Goal: Task Accomplishment & Management: Manage account settings

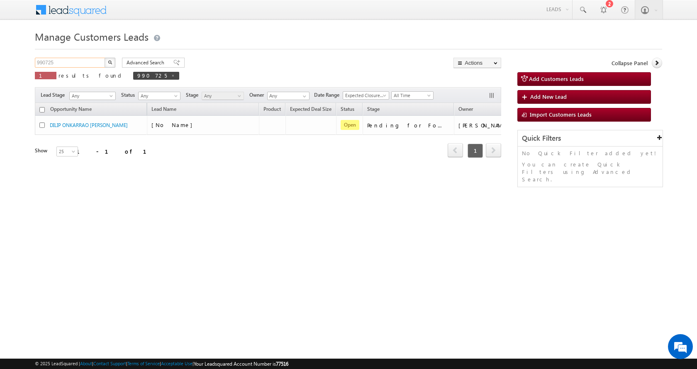
click at [45, 63] on input "990725" at bounding box center [70, 63] width 71 height 10
paste input "86960"
type input "986960"
click at [108, 63] on img "button" at bounding box center [110, 62] width 4 height 4
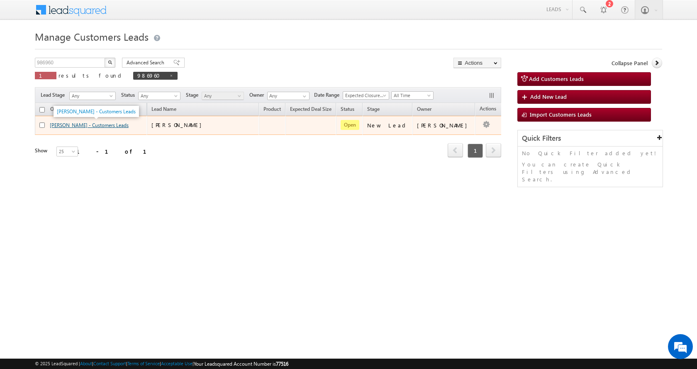
click at [84, 125] on link "[PERSON_NAME] - Customers Leads" at bounding box center [89, 125] width 79 height 6
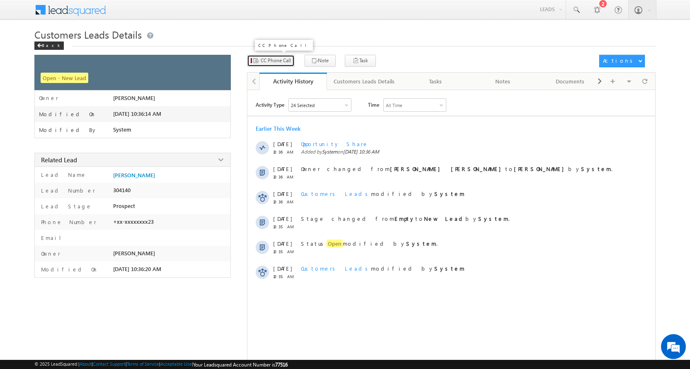
click at [280, 61] on span "CC Phone Call" at bounding box center [276, 60] width 30 height 7
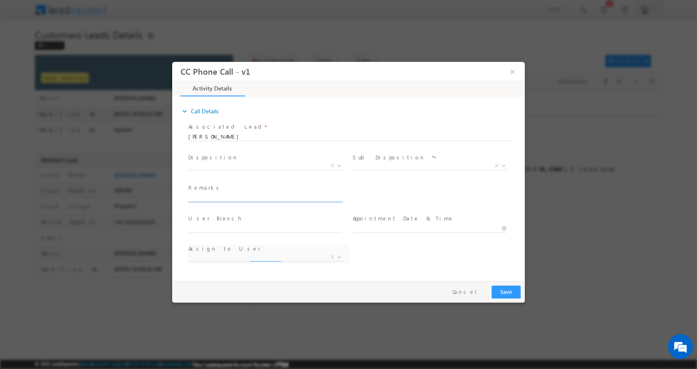
click at [214, 197] on input "text" at bounding box center [264, 197] width 153 height 8
select select "abhishek.parashar1@sgrlimited.in"
type input "Pushpa Devi-8937891223- TOP UP - 5 L- PIN CODE-AGRA-282001"
click at [338, 164] on b at bounding box center [339, 164] width 5 height 3
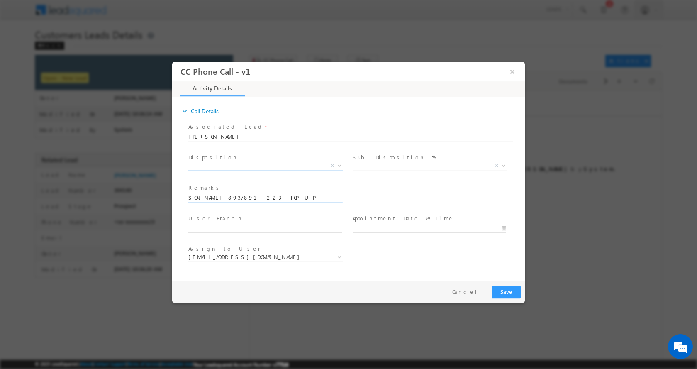
scroll to position [0, 0]
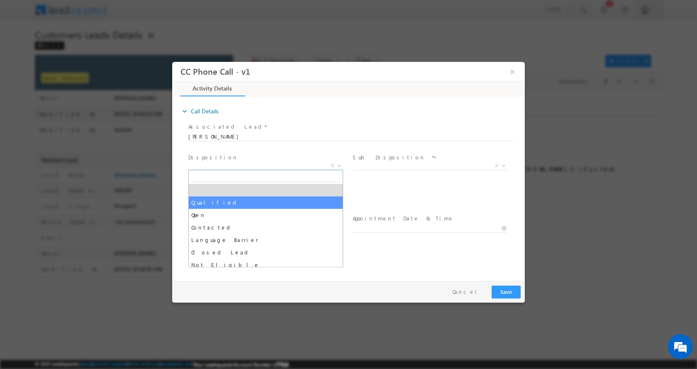
select select "Qualified"
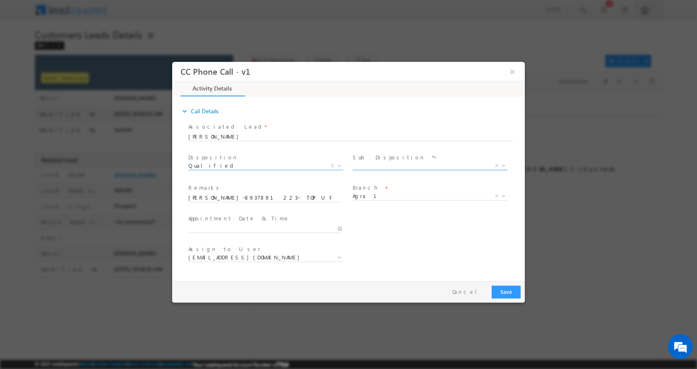
click at [504, 164] on b at bounding box center [503, 164] width 5 height 3
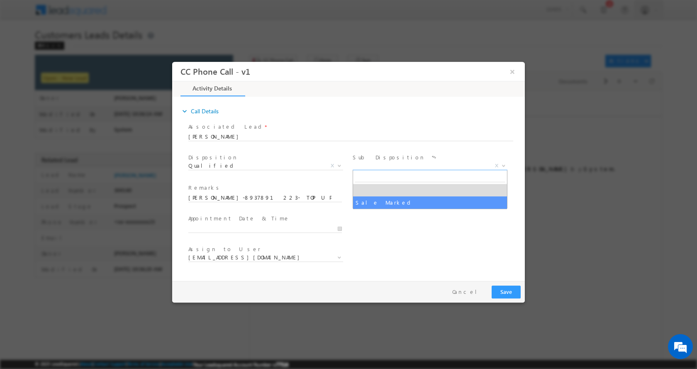
select select "Sale Marked"
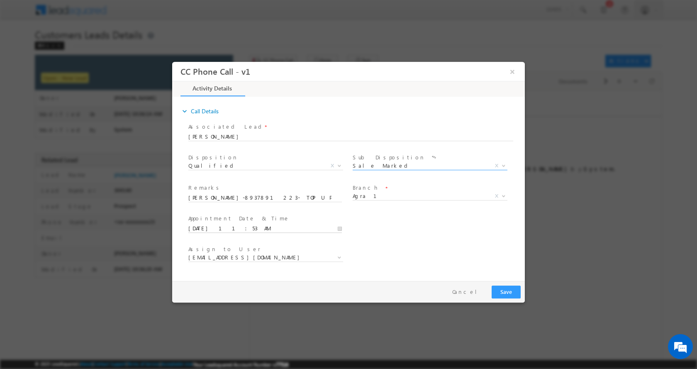
click at [337, 228] on input "10/15/2025 11:53 AM" at bounding box center [264, 228] width 153 height 8
type input "10/16/2025 12:53 PM"
type input "12"
click at [221, 213] on span at bounding box center [220, 214] width 6 height 6
type input "10/16/2025 1:53 PM"
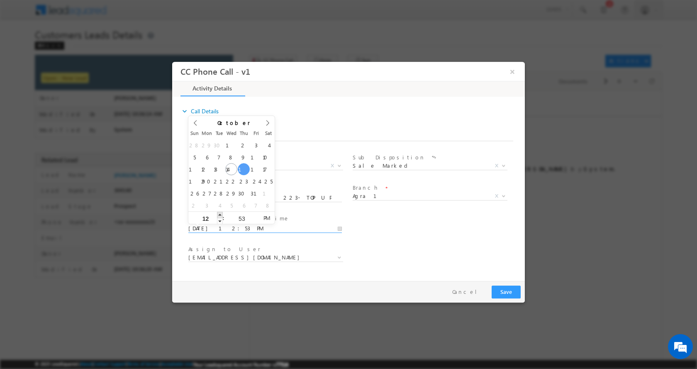
type input "01"
click at [221, 213] on span at bounding box center [220, 214] width 6 height 6
click at [506, 292] on button "Save" at bounding box center [505, 291] width 29 height 13
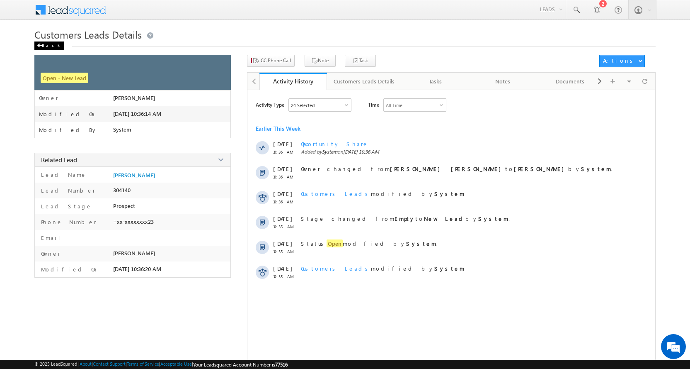
click at [40, 45] on span at bounding box center [39, 46] width 5 height 4
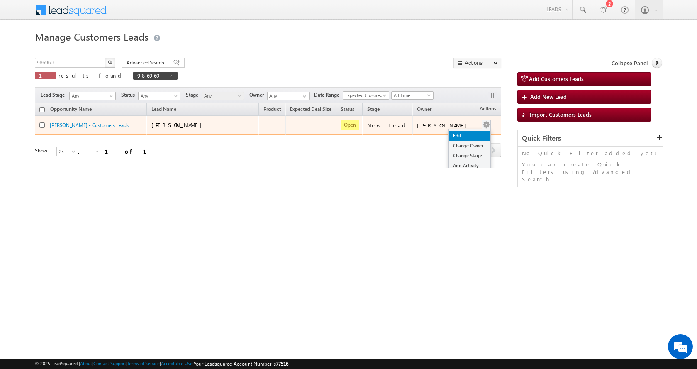
click at [462, 134] on link "Edit" at bounding box center [469, 136] width 41 height 10
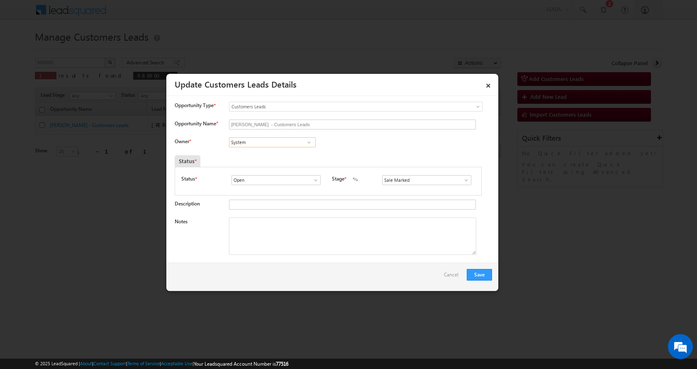
click at [262, 142] on input "System" at bounding box center [272, 142] width 87 height 10
paste input "ani Tomar"
click at [277, 156] on span "sani.tomar@sgrlimited.in" at bounding box center [269, 158] width 75 height 6
type input "Sani Tomar"
click at [276, 243] on textarea "Notes" at bounding box center [352, 235] width 247 height 37
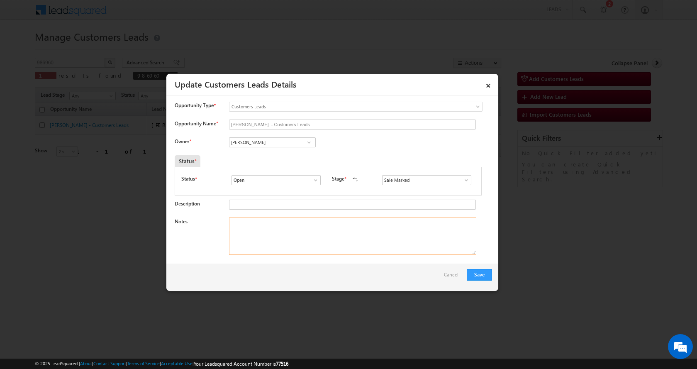
paste textarea "Pushpa Devi-8937891223- TOP UP - 5 L- PIN CODE-AGRA-282001"
type textarea "Pushpa Devi-8937891223- TOP UP - 5 L- PIN CODE-AGRA-282001"
click at [481, 274] on button "Save" at bounding box center [479, 275] width 25 height 12
